Goal: Navigation & Orientation: Go to known website

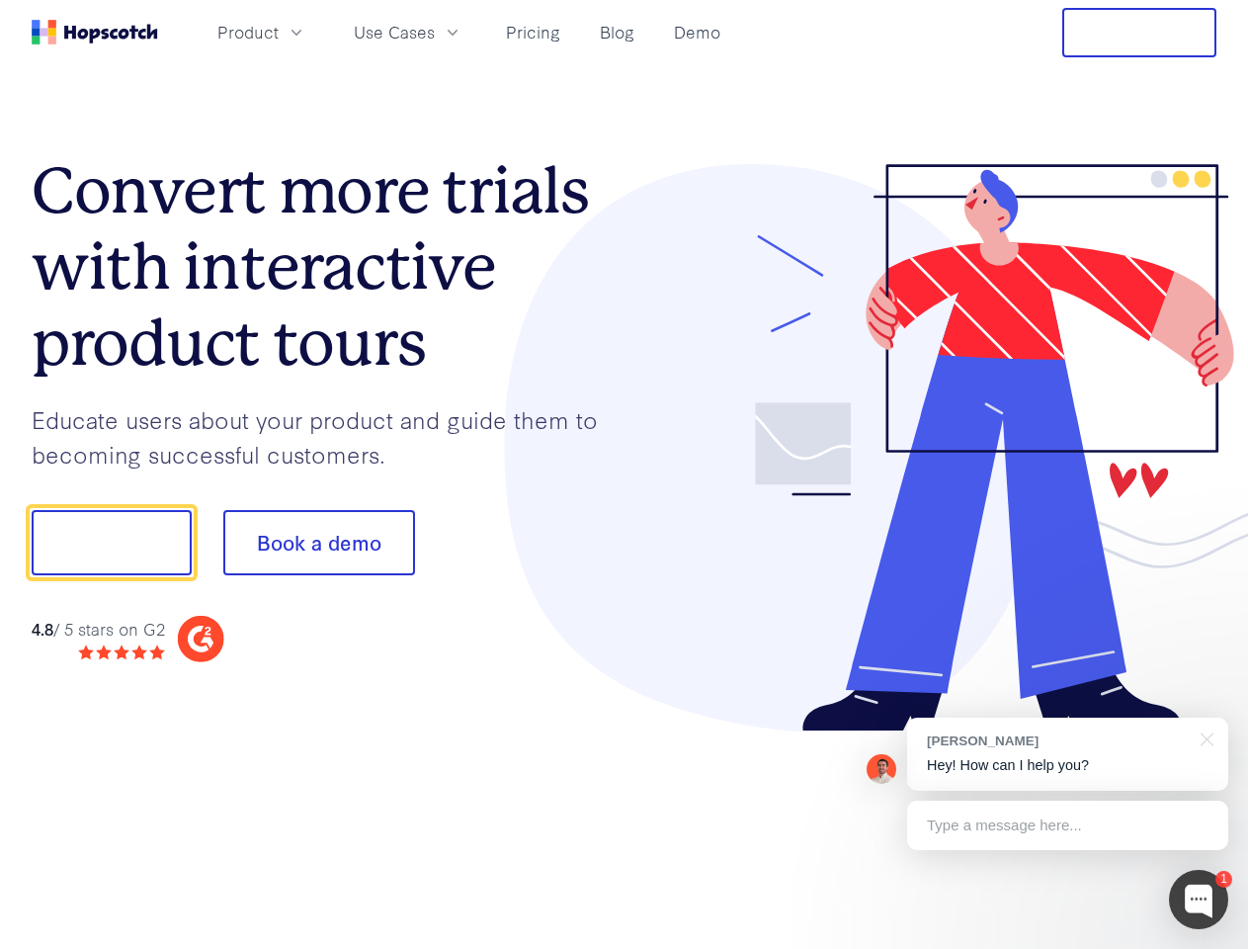
click at [625, 474] on div at bounding box center [921, 448] width 593 height 568
click at [279, 32] on span "Product" at bounding box center [247, 32] width 61 height 25
click at [435, 32] on span "Use Cases" at bounding box center [394, 32] width 81 height 25
click at [1139, 33] on button "Free Trial" at bounding box center [1139, 32] width 154 height 49
click at [111, 543] on button "Show me!" at bounding box center [112, 542] width 160 height 65
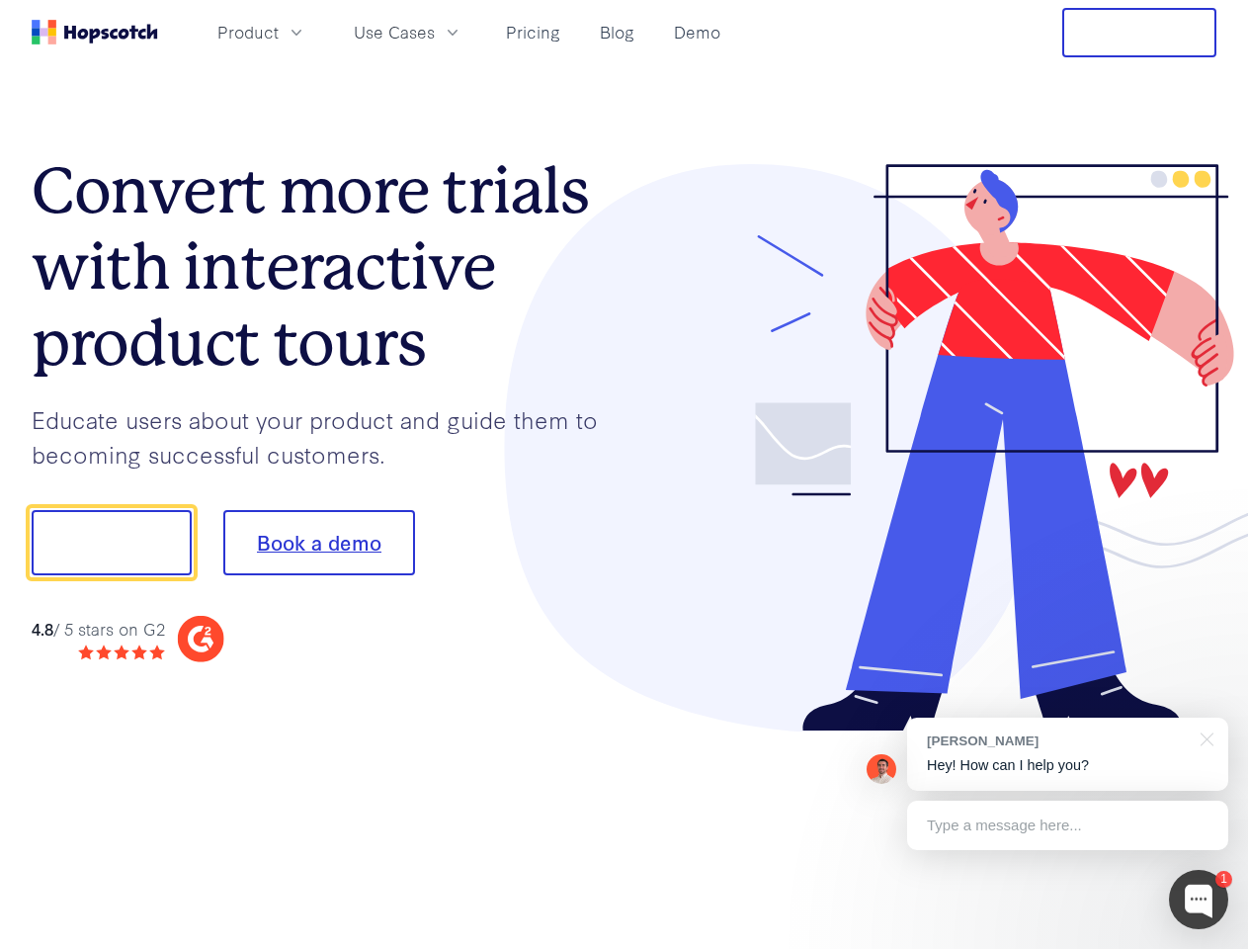
click at [318, 543] on button "Book a demo" at bounding box center [319, 542] width 192 height 65
click at [1199, 899] on div at bounding box center [1198, 899] width 59 height 59
click at [1067, 754] on div "[PERSON_NAME] Hey! How can I help you?" at bounding box center [1067, 753] width 321 height 73
click at [1204, 737] on div at bounding box center [1043, 539] width 371 height 659
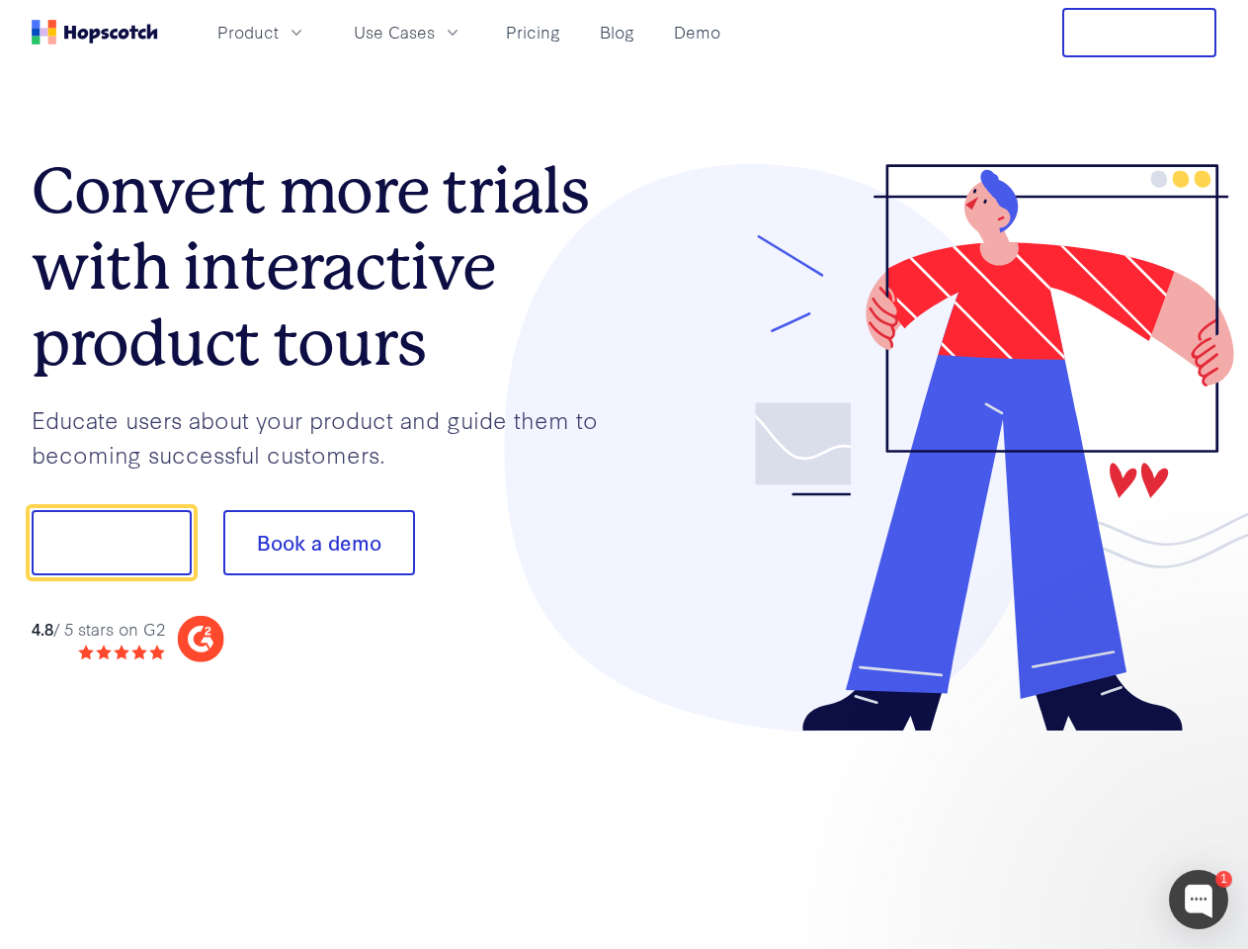
click at [1067, 825] on div at bounding box center [1043, 672] width 371 height 394
